Goal: Find specific page/section: Find specific page/section

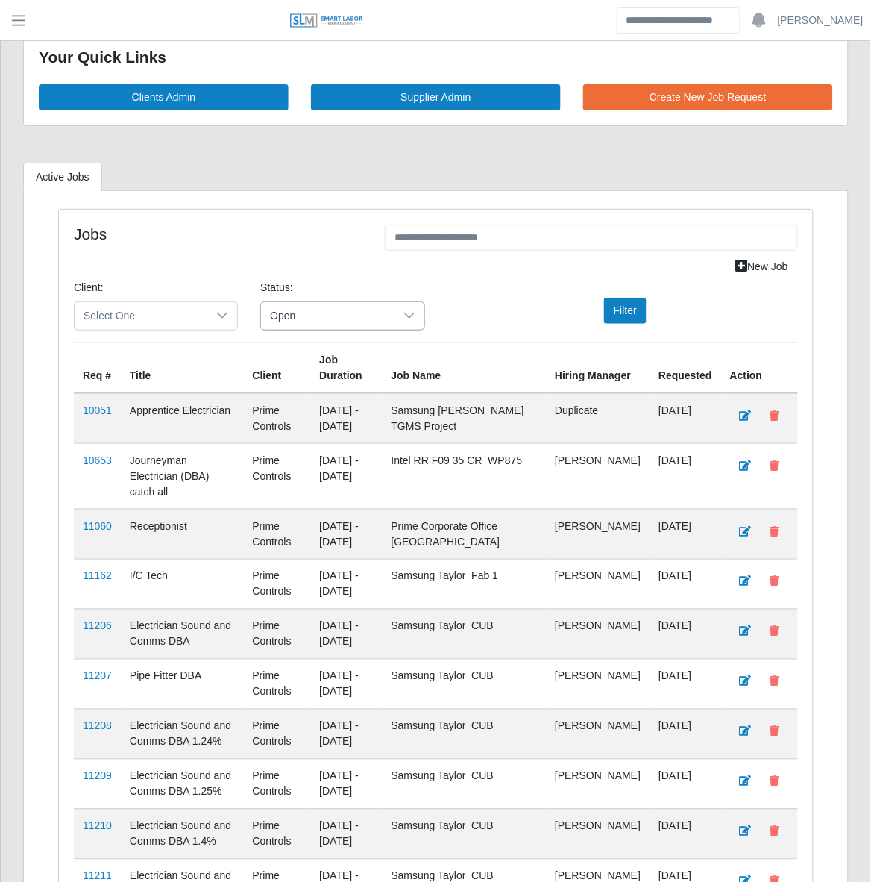
scroll to position [31, 0]
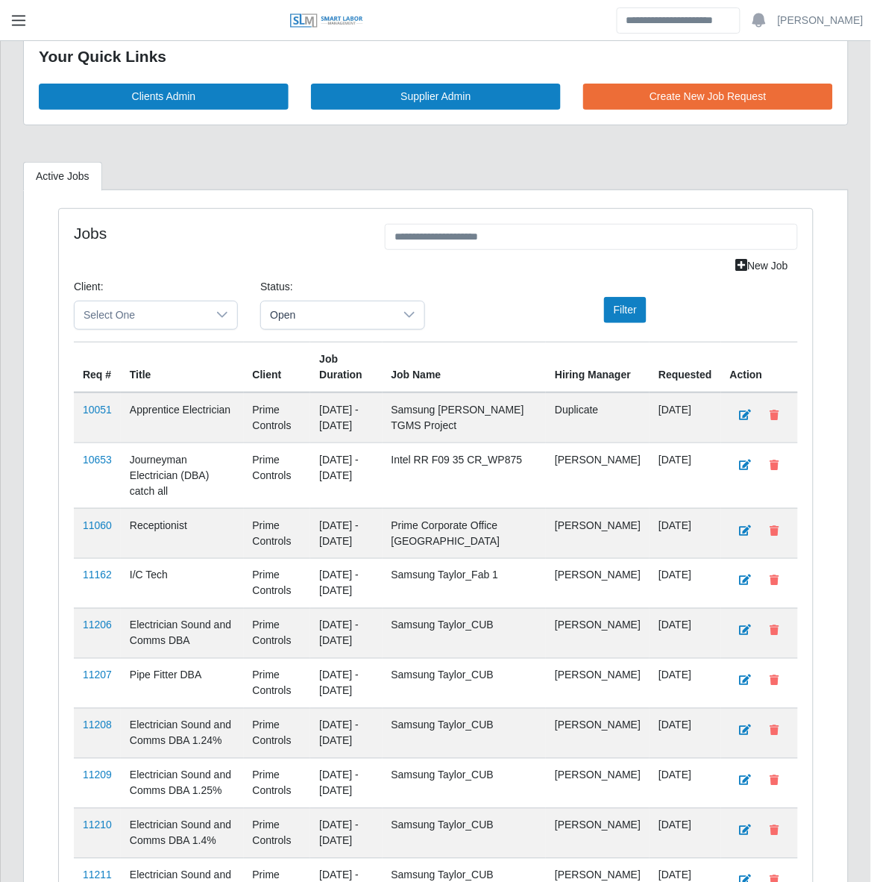
click at [20, 15] on span "button" at bounding box center [18, 20] width 19 height 17
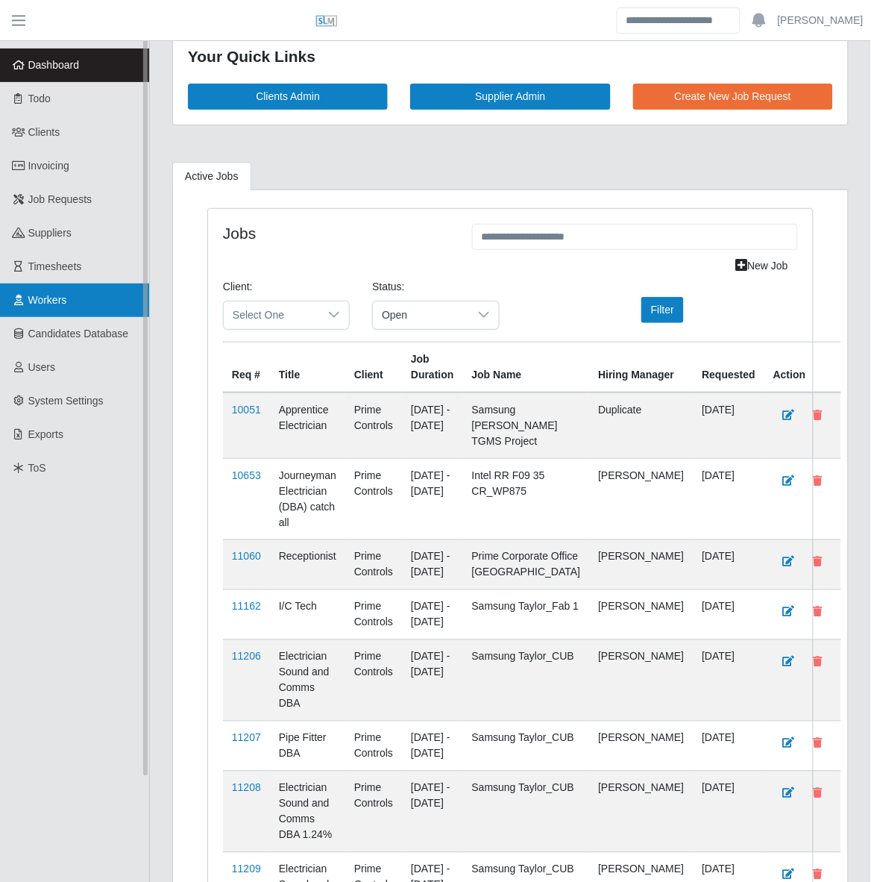
click at [60, 301] on span "Workers" at bounding box center [47, 300] width 39 height 12
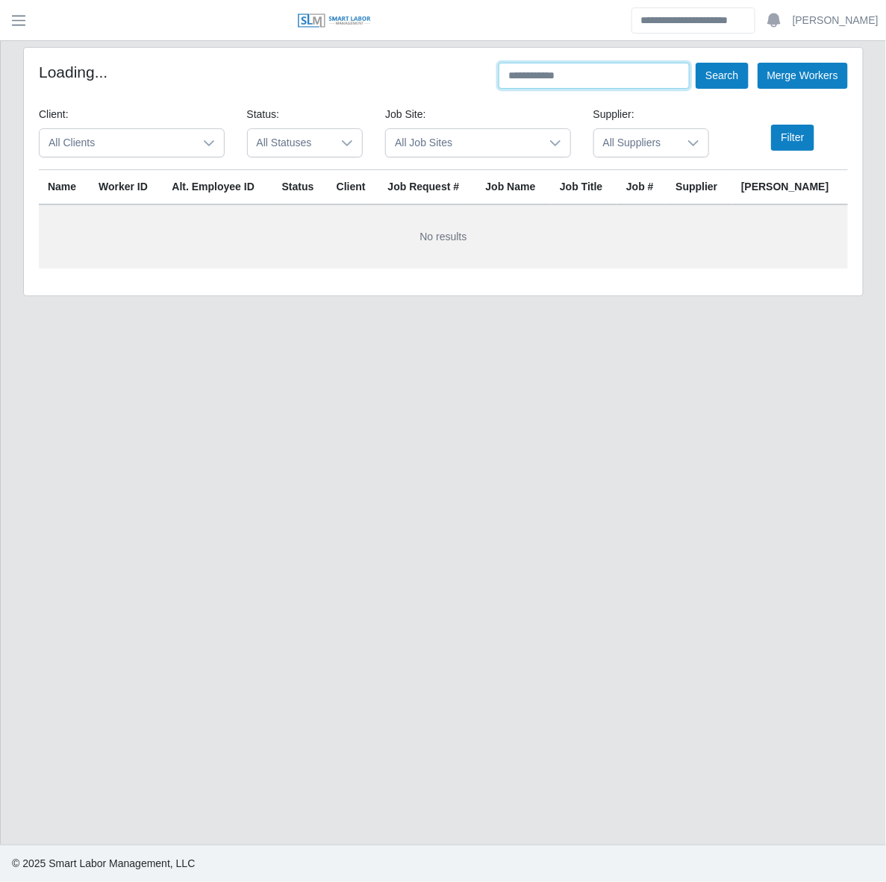
click at [573, 81] on input "text" at bounding box center [593, 76] width 191 height 26
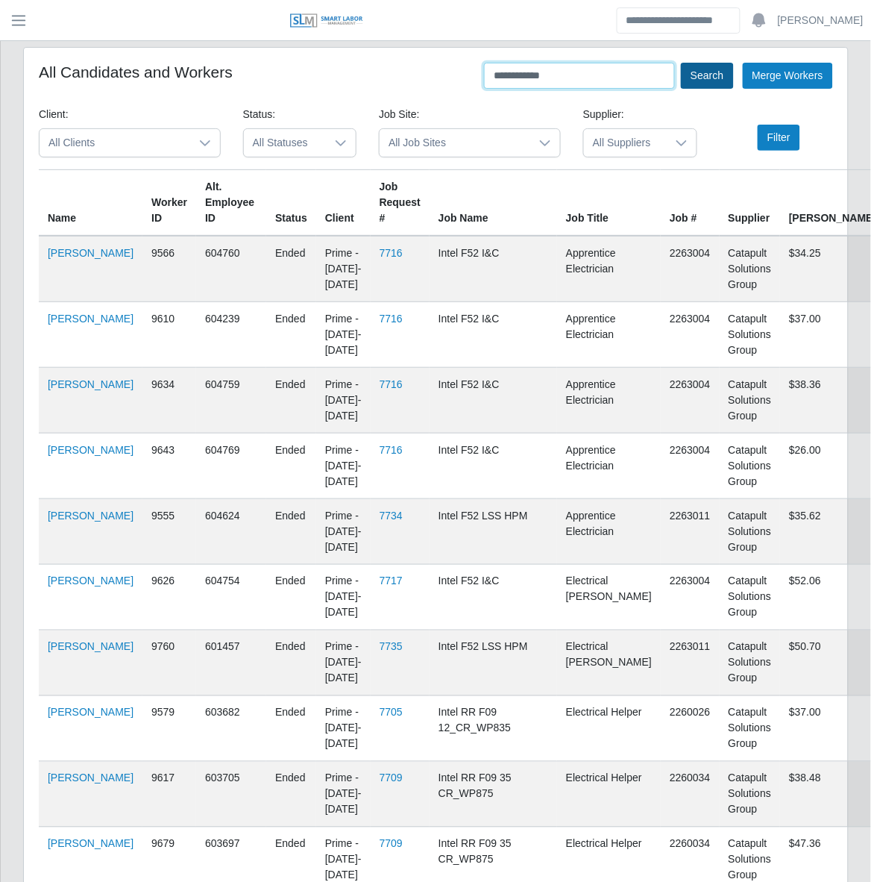
type input "**********"
click at [715, 72] on button "Search" at bounding box center [707, 76] width 52 height 26
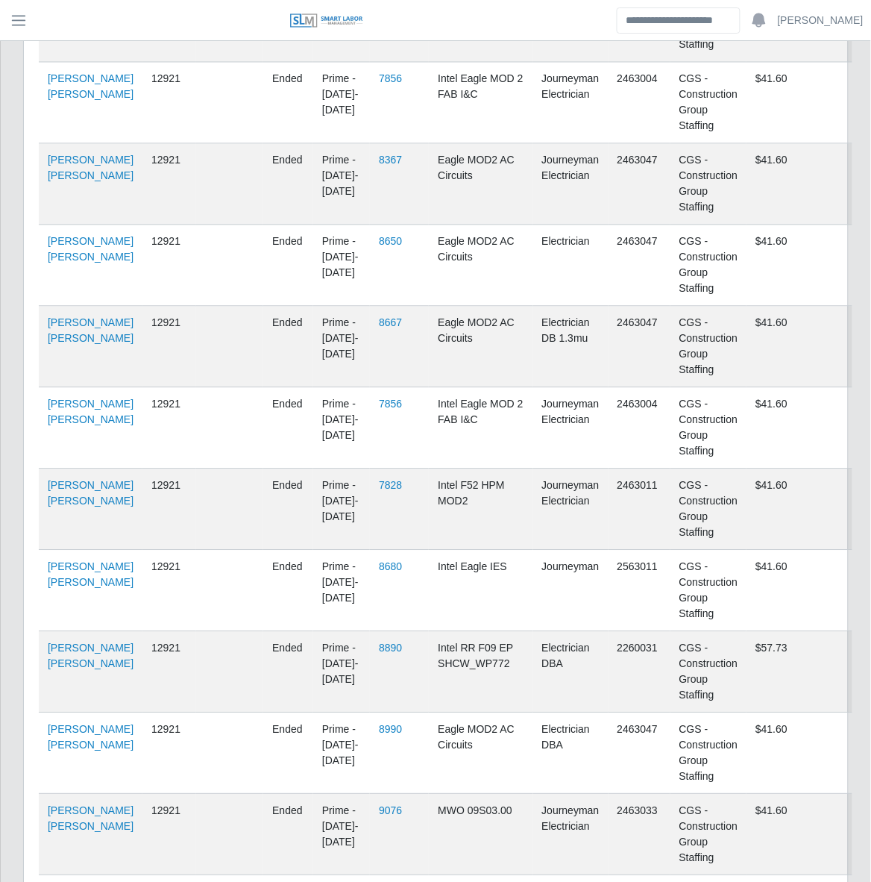
scroll to position [1168, 0]
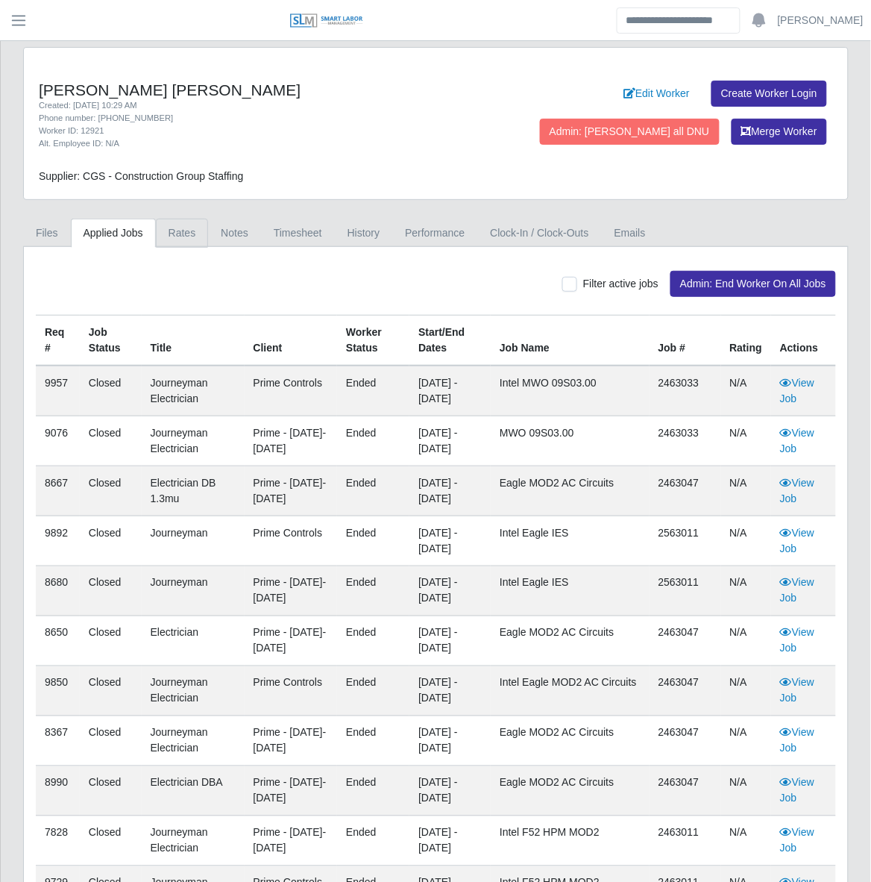
click at [180, 237] on link "Rates" at bounding box center [182, 233] width 53 height 29
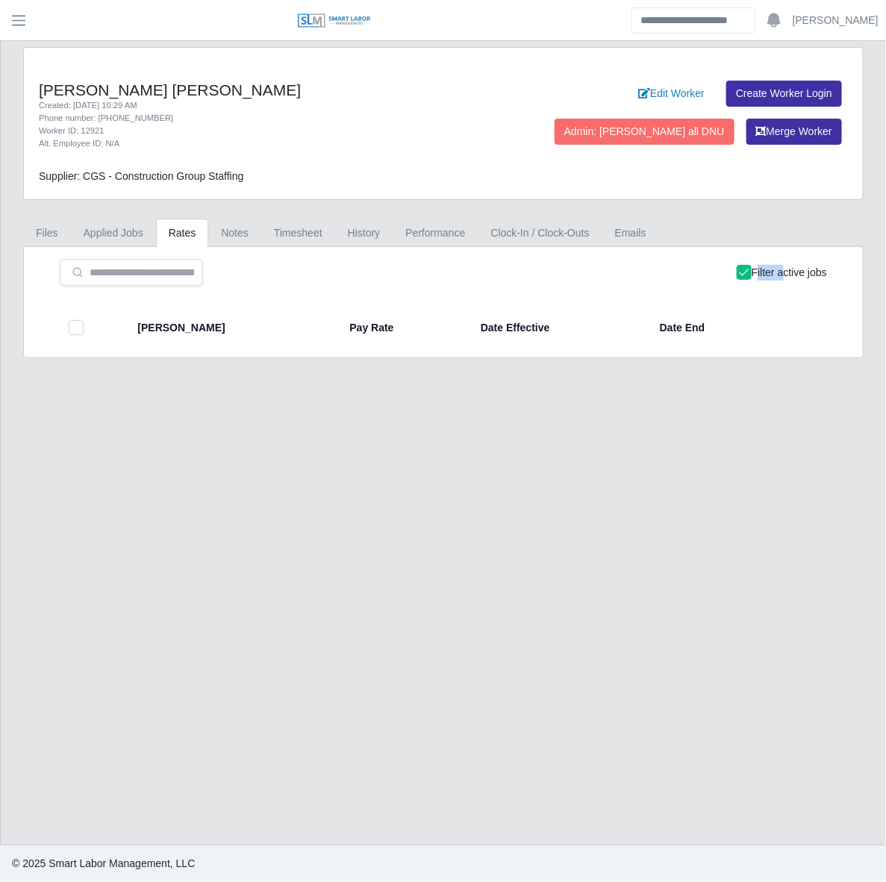
click at [733, 271] on div "Filter active jobs" at bounding box center [443, 272] width 767 height 27
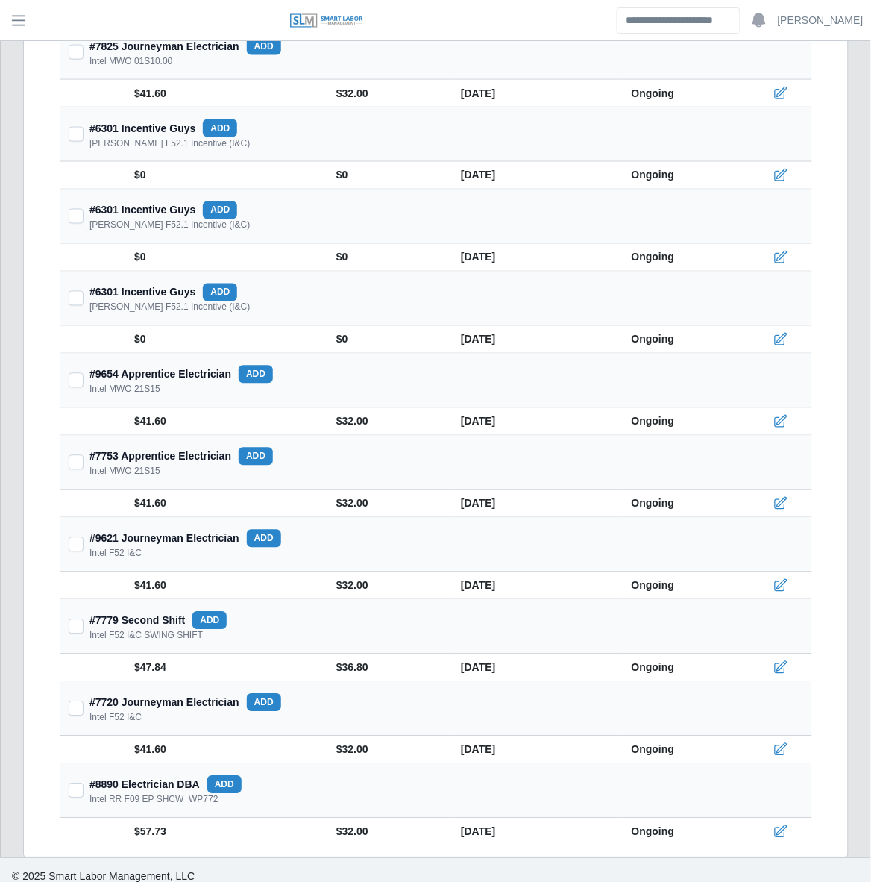
scroll to position [1602, 0]
